Goal: Information Seeking & Learning: Learn about a topic

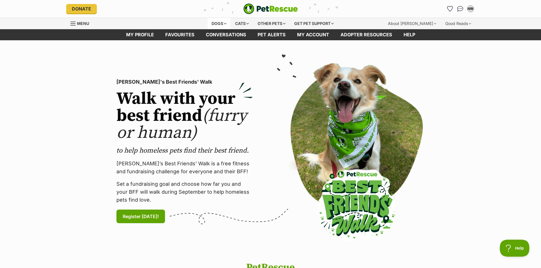
click at [218, 24] on div "Dogs" at bounding box center [219, 23] width 23 height 11
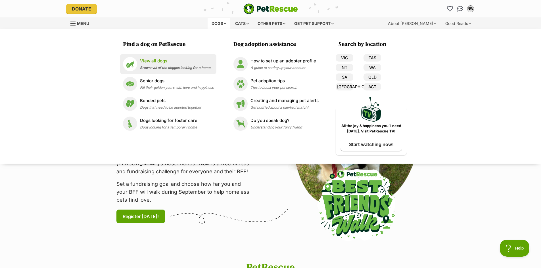
click at [151, 59] on p "View all dogs" at bounding box center [175, 61] width 70 height 7
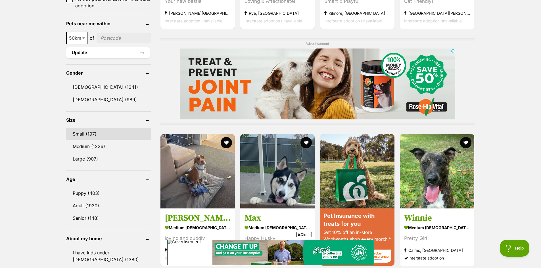
click at [83, 133] on link "Small (197)" at bounding box center [108, 134] width 85 height 12
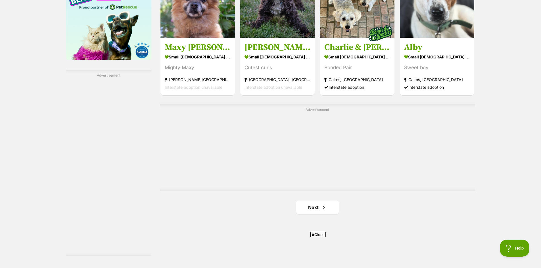
scroll to position [957, 0]
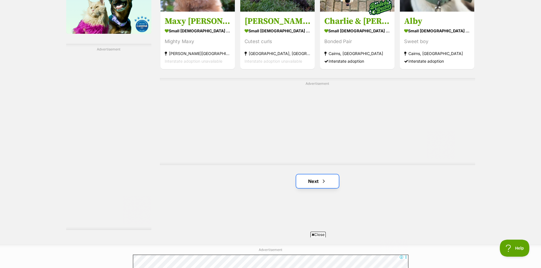
click at [322, 182] on span "Next page" at bounding box center [324, 181] width 6 height 7
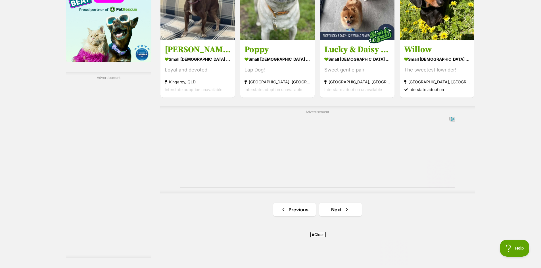
scroll to position [1029, 0]
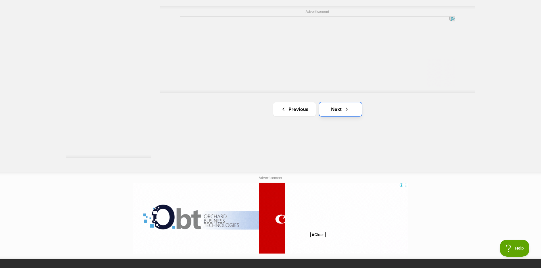
click at [348, 111] on link "Next" at bounding box center [340, 110] width 43 height 14
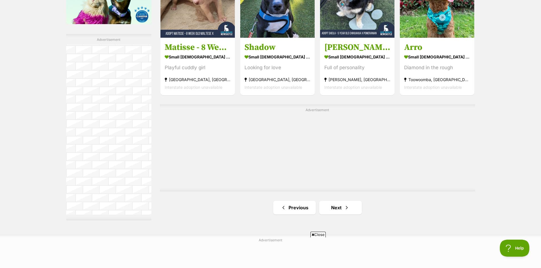
scroll to position [1007, 0]
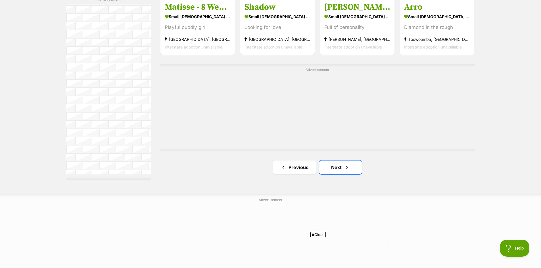
drag, startPoint x: 337, startPoint y: 169, endPoint x: 368, endPoint y: 162, distance: 31.9
click at [337, 168] on link "Next" at bounding box center [340, 168] width 43 height 14
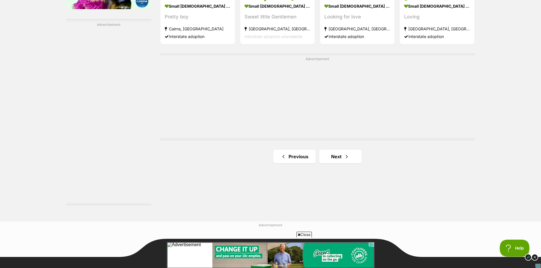
scroll to position [984, 0]
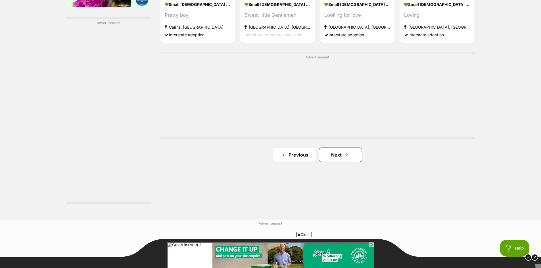
drag, startPoint x: 340, startPoint y: 153, endPoint x: 346, endPoint y: 145, distance: 10.0
click at [340, 153] on link "Next" at bounding box center [340, 155] width 43 height 14
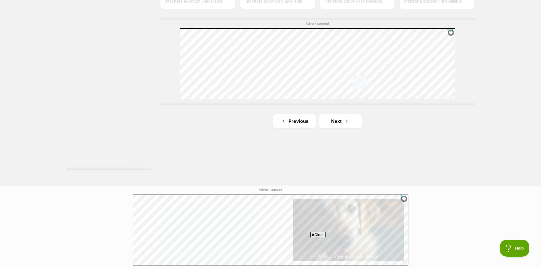
scroll to position [1040, 0]
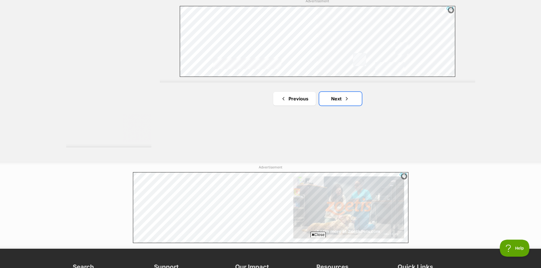
drag, startPoint x: 353, startPoint y: 97, endPoint x: 379, endPoint y: 105, distance: 26.8
click at [353, 97] on link "Next" at bounding box center [340, 99] width 43 height 14
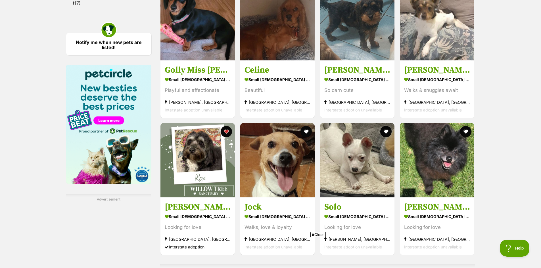
scroll to position [901, 0]
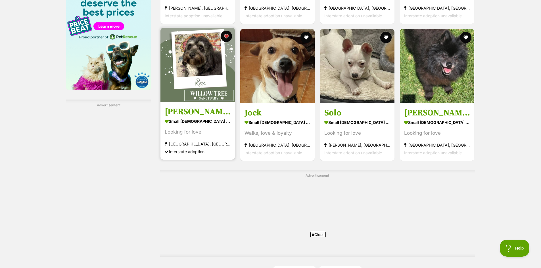
click at [216, 58] on img at bounding box center [197, 65] width 74 height 74
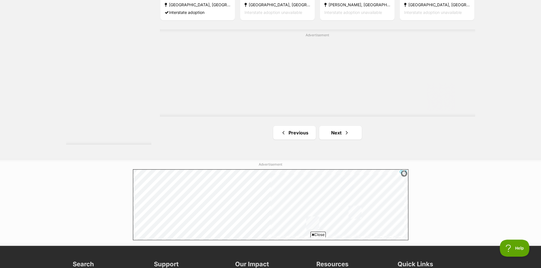
scroll to position [1067, 0]
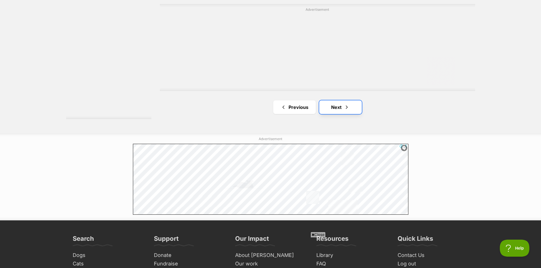
click at [330, 101] on link "Next" at bounding box center [340, 108] width 43 height 14
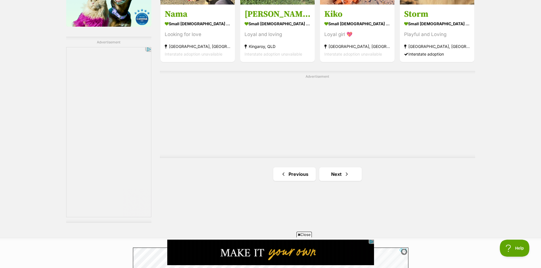
scroll to position [966, 0]
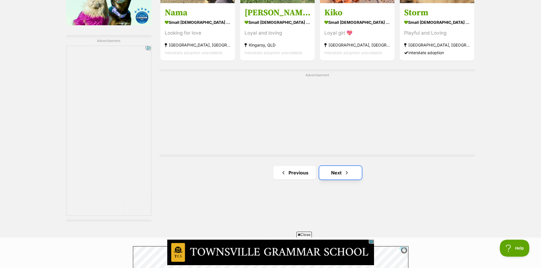
click at [349, 171] on span "Next page" at bounding box center [347, 173] width 6 height 7
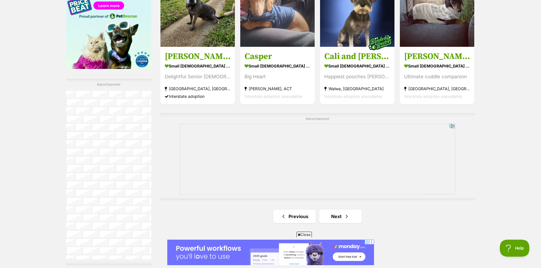
scroll to position [937, 0]
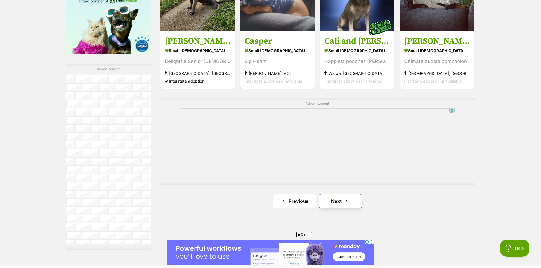
click at [336, 202] on link "Next" at bounding box center [340, 202] width 43 height 14
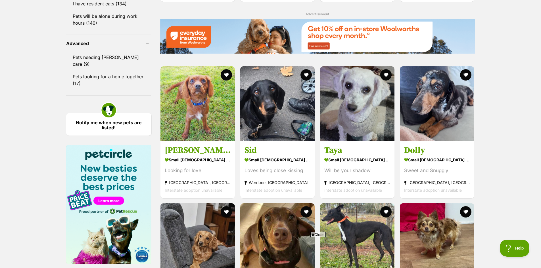
scroll to position [326, 0]
